Goal: Task Accomplishment & Management: Manage account settings

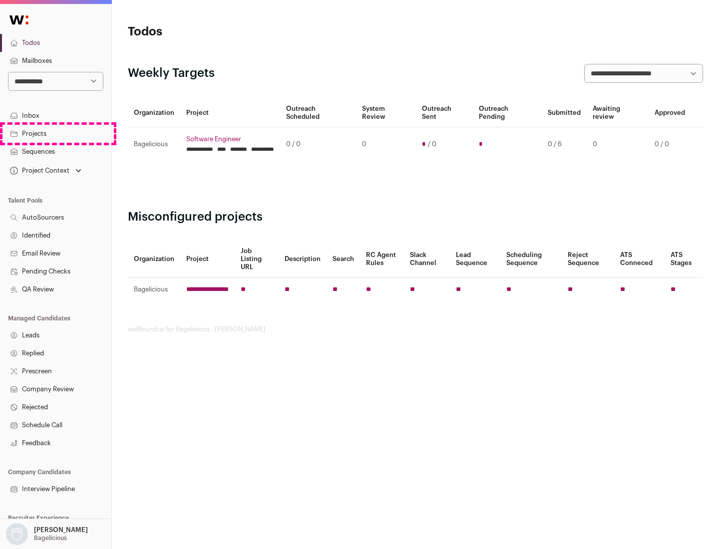
click at [55, 133] on link "Projects" at bounding box center [55, 134] width 111 height 18
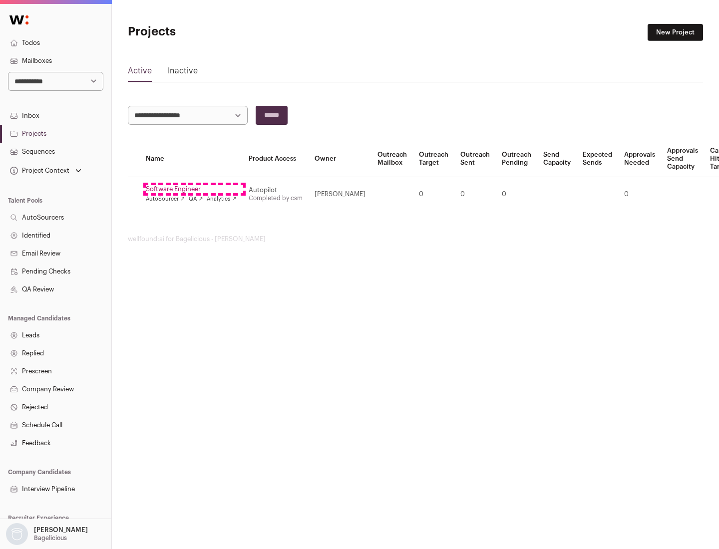
click at [194, 189] on link "Software Engineer" at bounding box center [191, 189] width 91 height 8
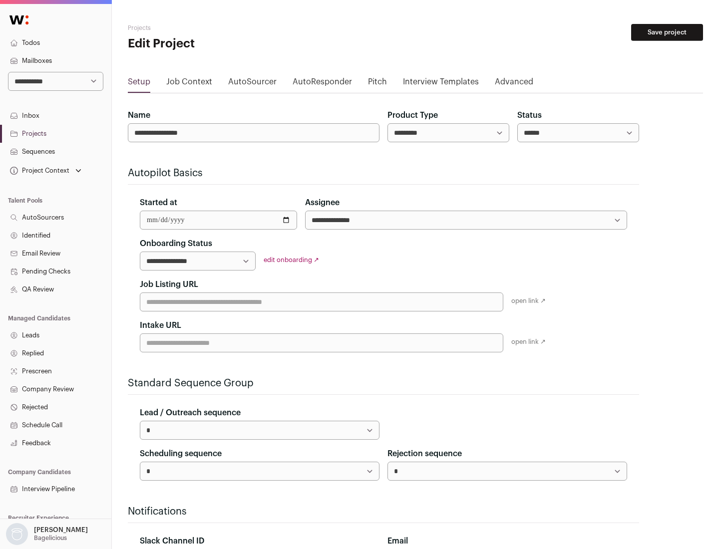
click at [667, 32] on button "Save project" at bounding box center [667, 32] width 72 height 17
